Goal: Transaction & Acquisition: Purchase product/service

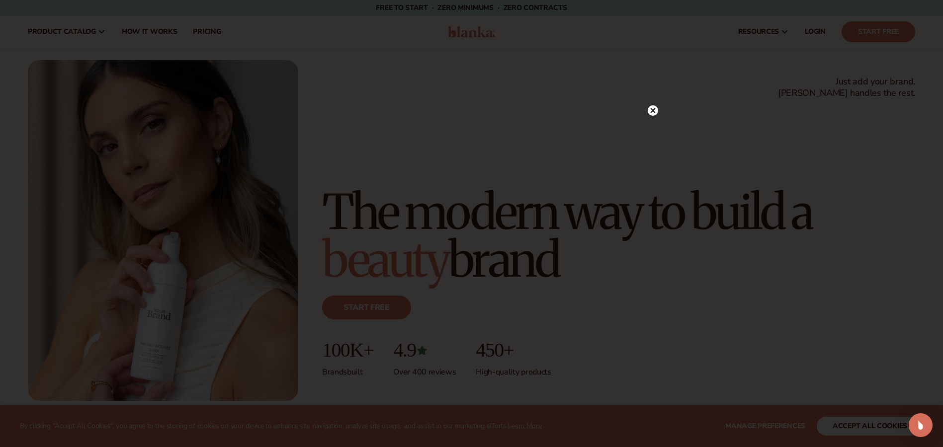
click at [653, 109] on circle at bounding box center [653, 110] width 10 height 10
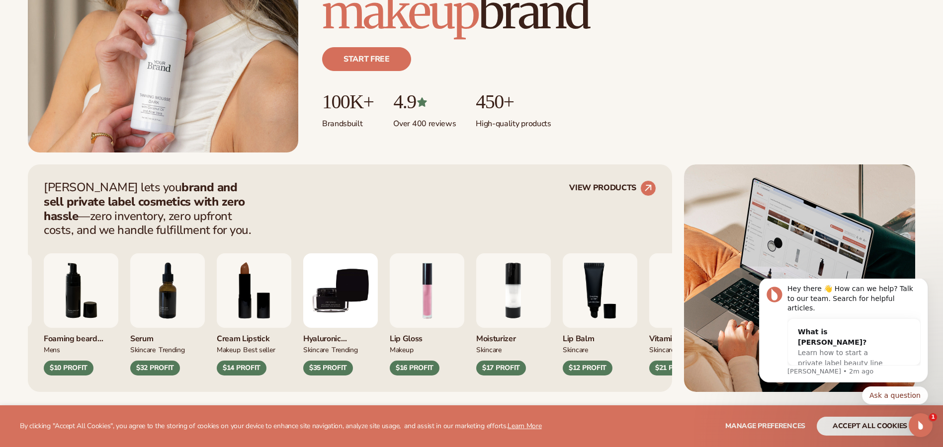
click at [378, 305] on img "9 / 9" at bounding box center [340, 290] width 75 height 75
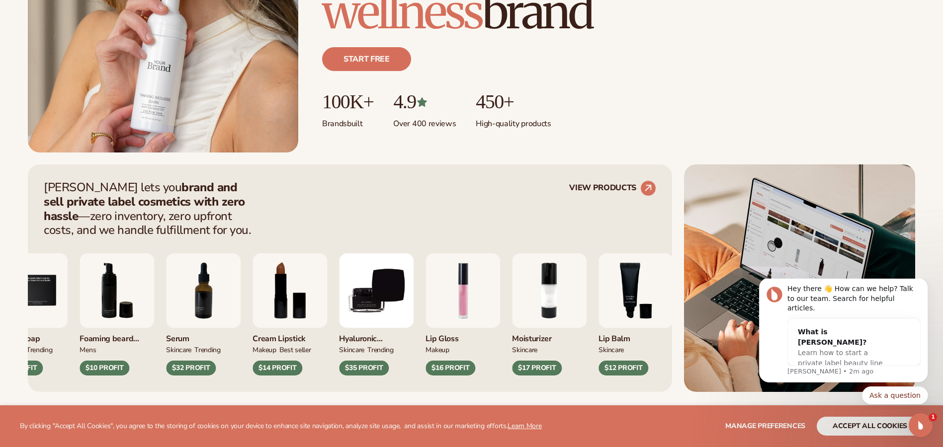
click at [381, 305] on img "9 / 9" at bounding box center [376, 290] width 75 height 75
click at [647, 185] on circle at bounding box center [648, 188] width 22 height 22
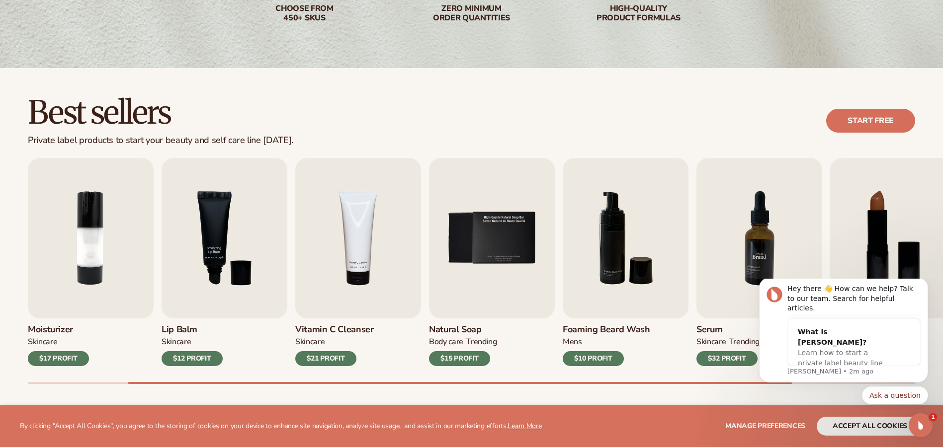
click at [742, 247] on img "7 / 9" at bounding box center [759, 238] width 126 height 161
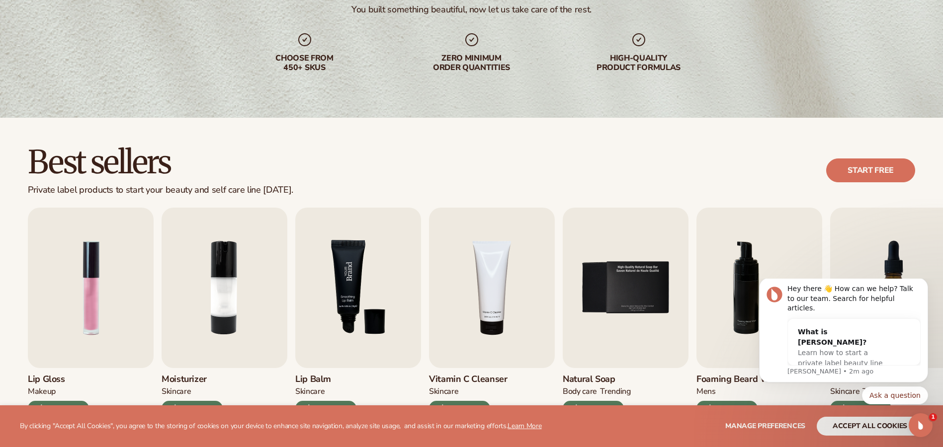
scroll to position [199, 0]
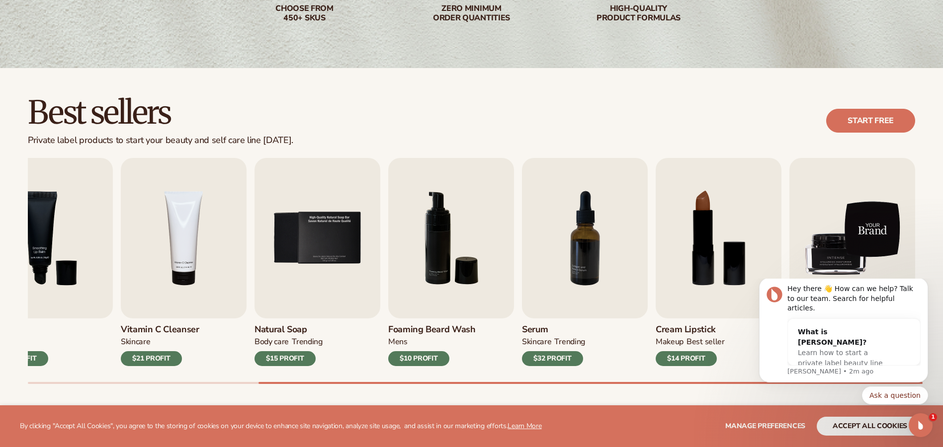
click at [859, 233] on img "9 / 9" at bounding box center [852, 238] width 126 height 161
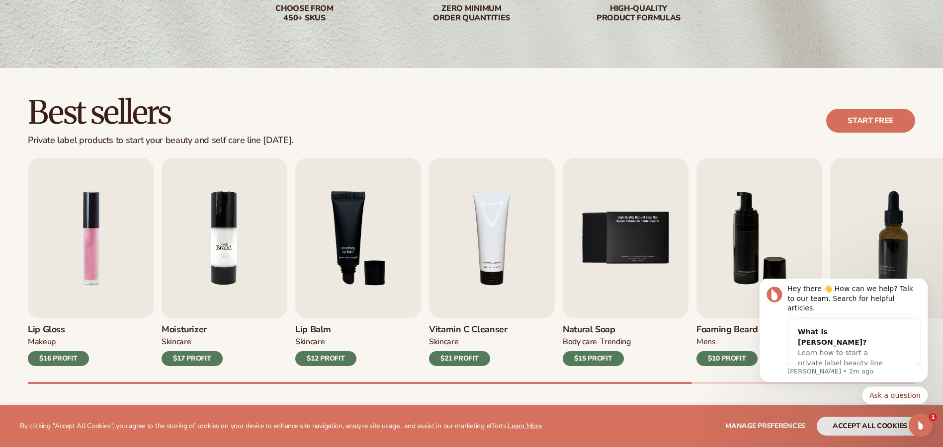
click at [216, 267] on img "2 / 9" at bounding box center [225, 238] width 126 height 161
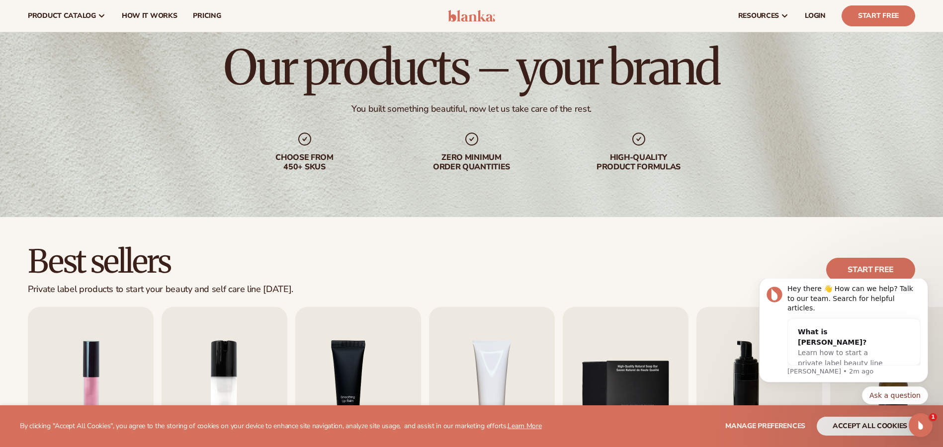
scroll to position [0, 0]
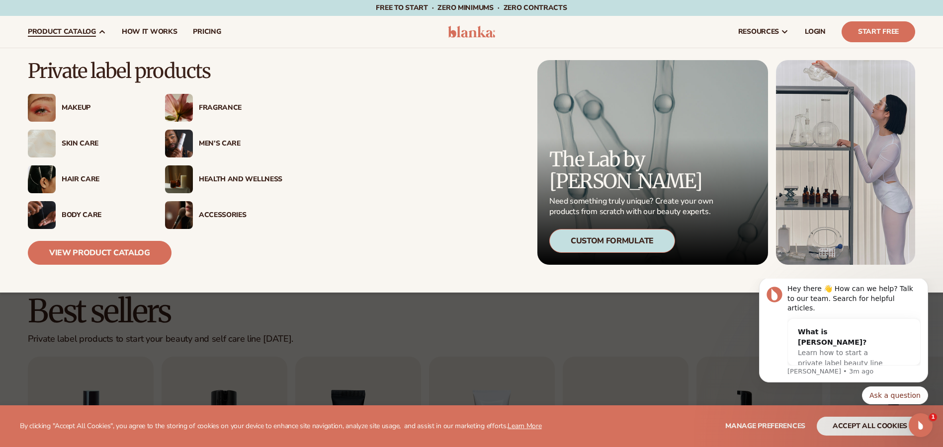
click at [45, 116] on img at bounding box center [42, 108] width 28 height 28
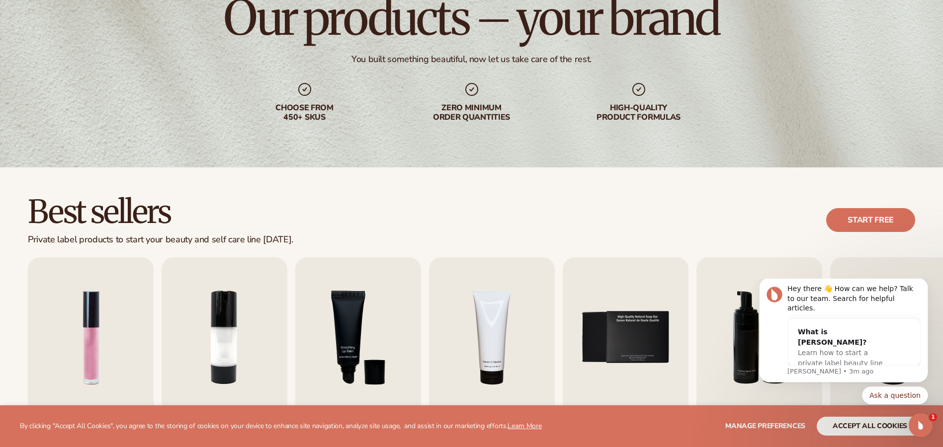
scroll to position [149, 0]
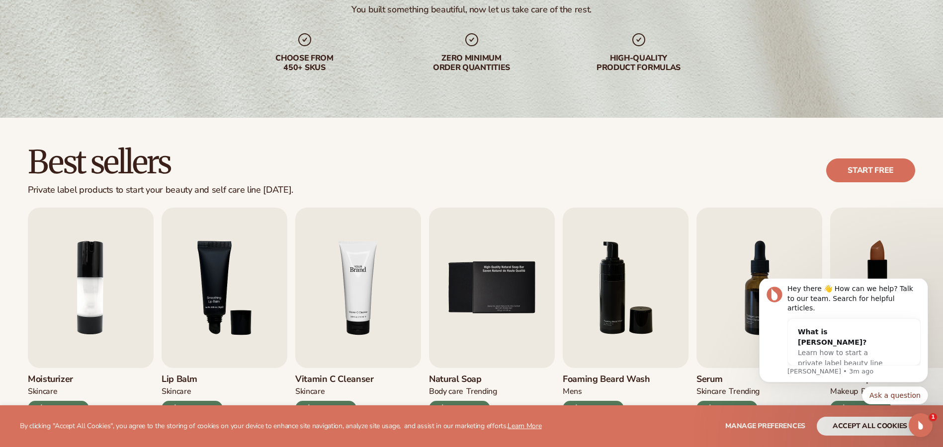
click at [352, 291] on img "4 / 9" at bounding box center [358, 288] width 126 height 161
click at [328, 381] on h3 "Vitamin C Cleanser" at bounding box center [334, 379] width 79 height 11
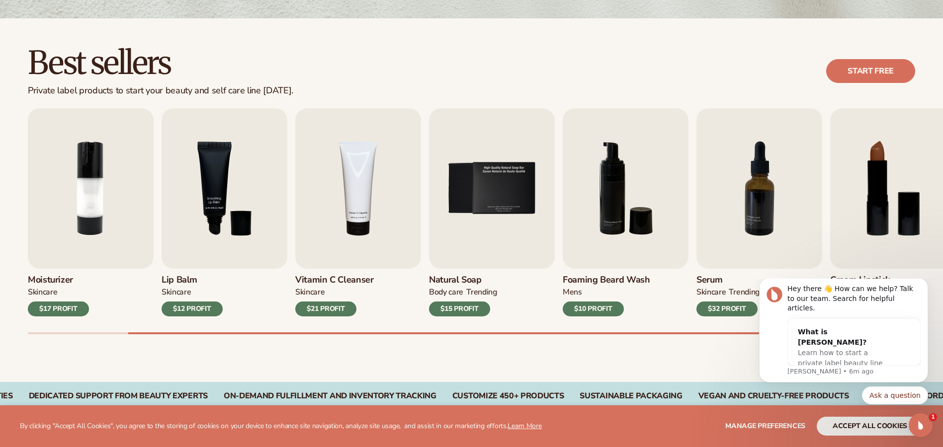
scroll to position [0, 0]
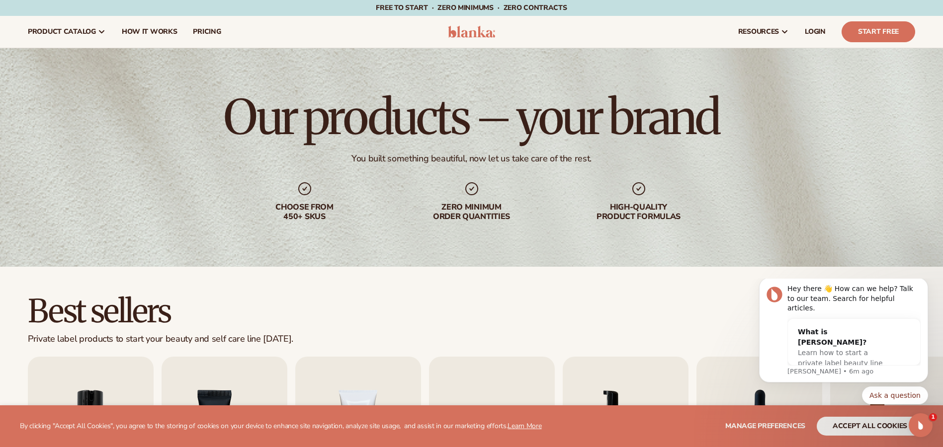
click at [639, 191] on icon at bounding box center [639, 189] width 16 height 16
click at [870, 34] on link "Start Free" at bounding box center [878, 31] width 74 height 21
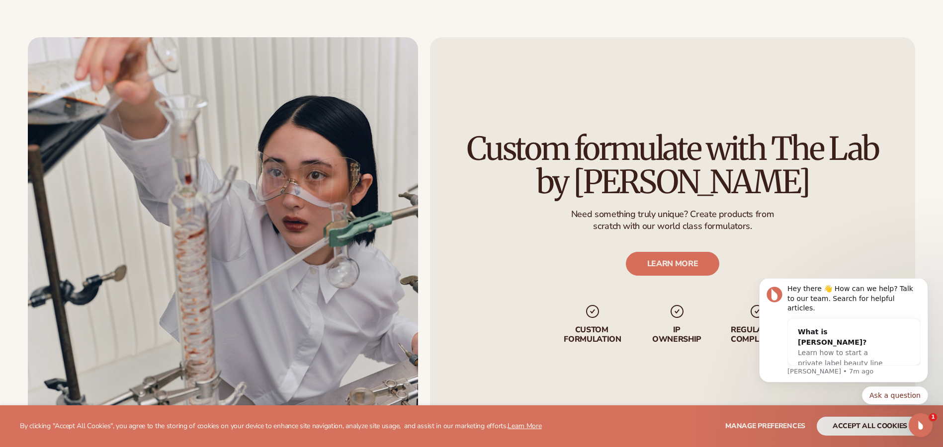
scroll to position [1342, 0]
